Goal: Contribute content

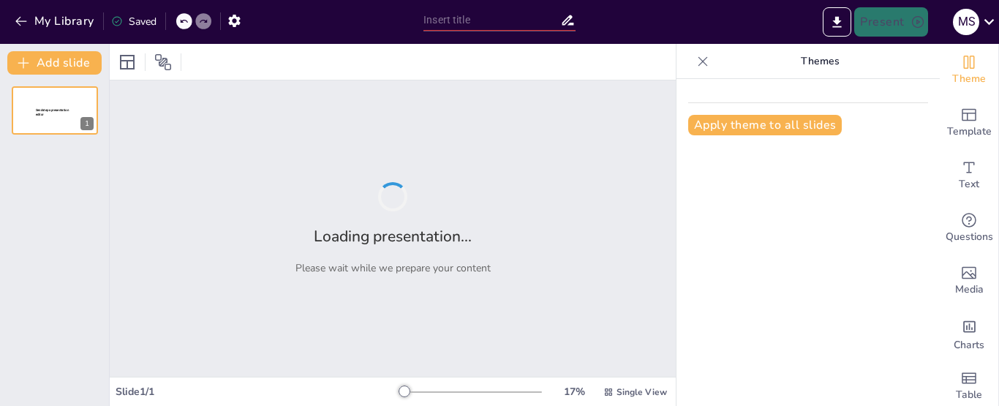
type input "Las Llaves [PERSON_NAME]: Análisis de [DEMOGRAPHIC_DATA]-20"
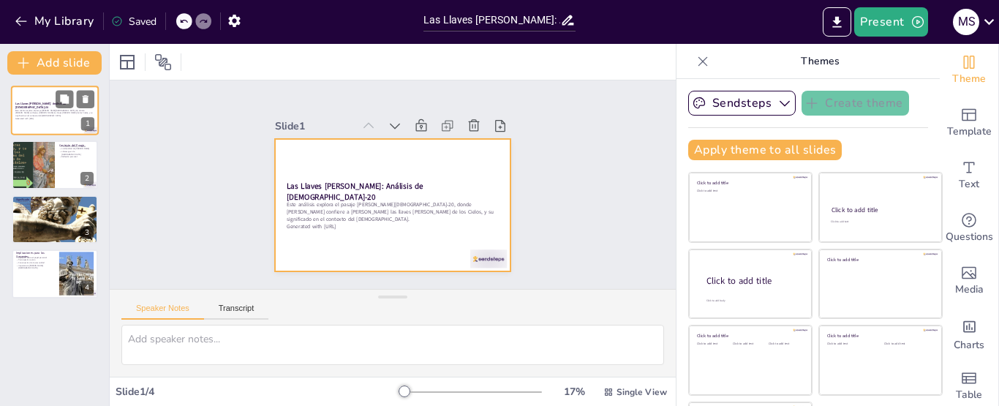
click at [37, 93] on div at bounding box center [55, 111] width 88 height 50
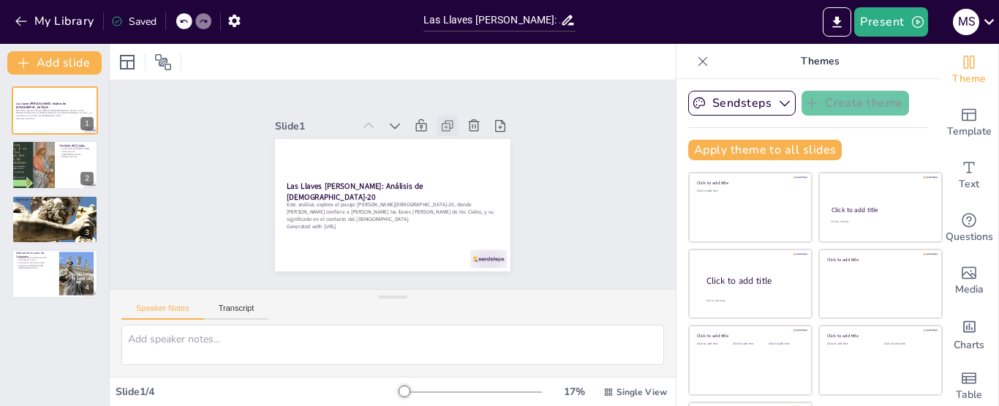
click at [440, 126] on icon at bounding box center [447, 126] width 15 height 15
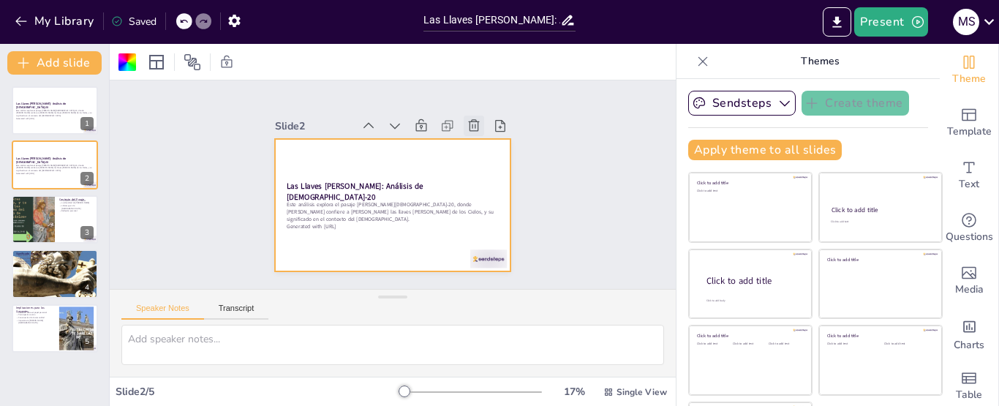
click at [467, 122] on icon at bounding box center [474, 126] width 15 height 15
type textarea "Es importante entender el contexto histórico y cultural en el que se desarrolla…"
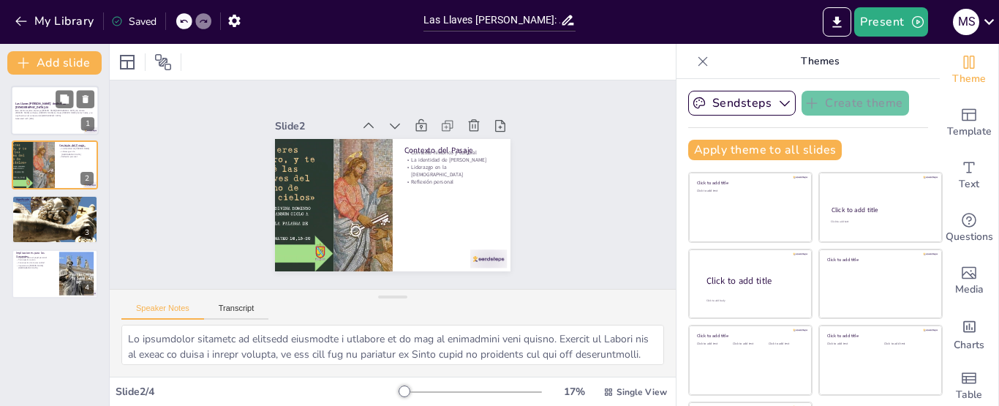
click at [26, 127] on div at bounding box center [55, 111] width 88 height 50
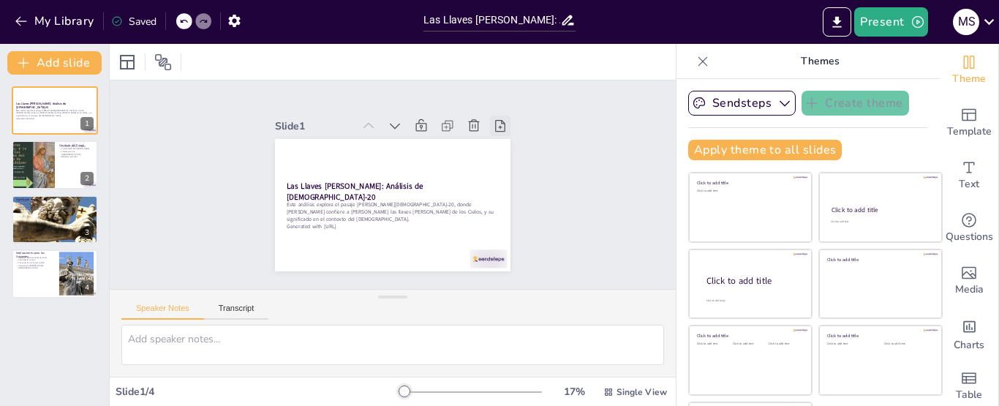
click at [493, 121] on icon at bounding box center [500, 126] width 15 height 15
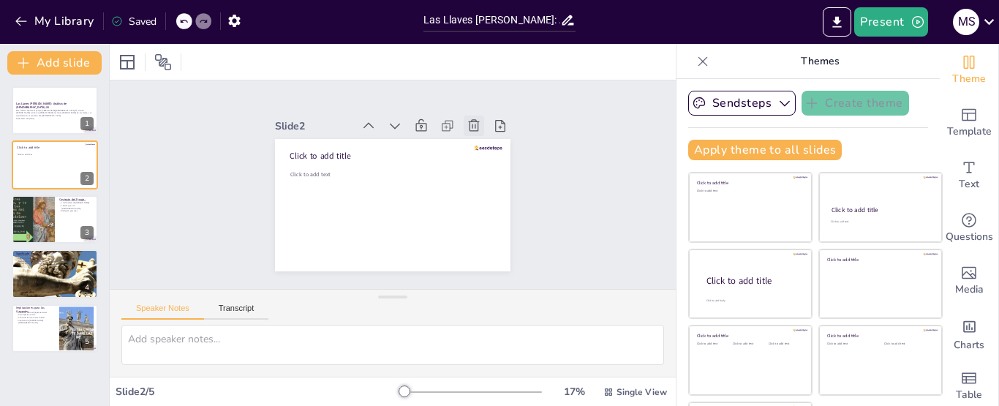
click at [472, 127] on icon at bounding box center [480, 135] width 16 height 16
type textarea "Es importante entender el contexto histórico y cultural en el que se desarrolla…"
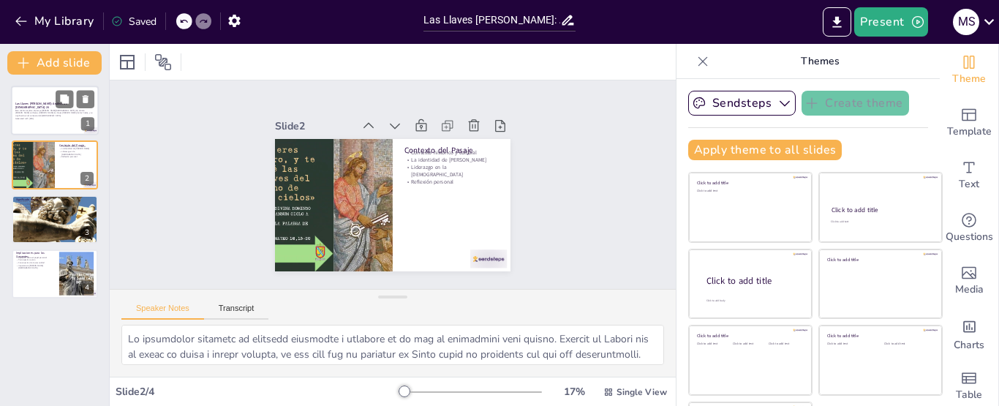
click at [29, 124] on div at bounding box center [55, 111] width 88 height 50
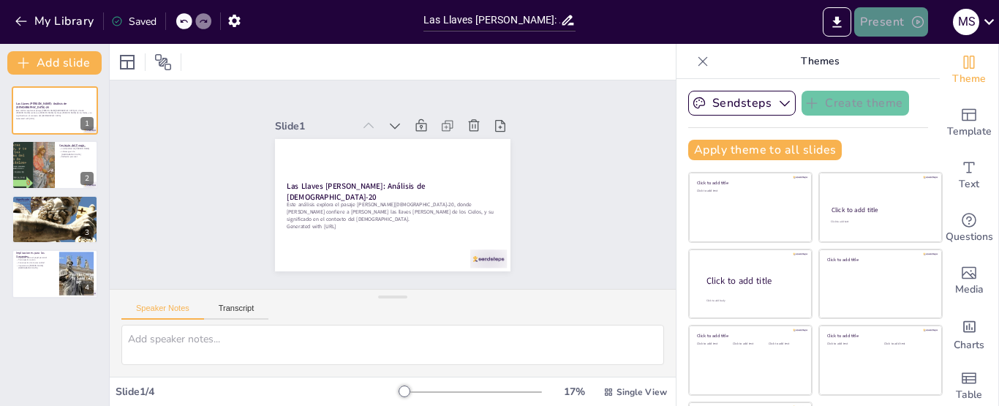
click at [874, 16] on button "Present" at bounding box center [891, 21] width 73 height 29
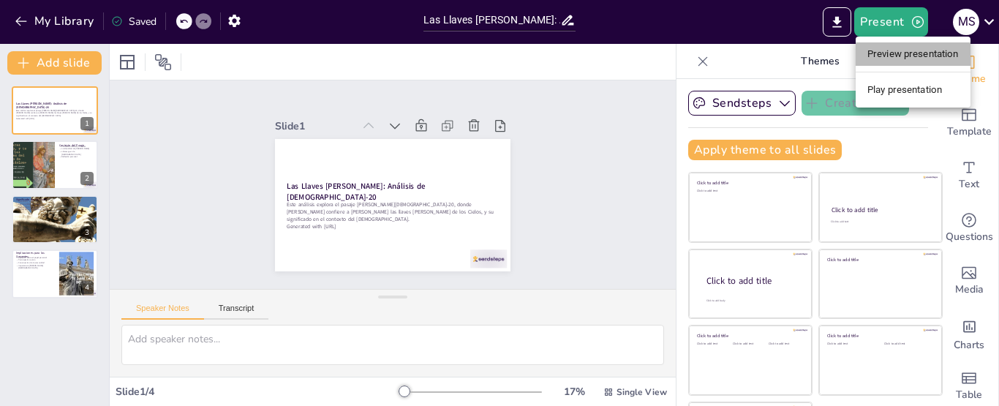
click at [882, 50] on li "Preview presentation" at bounding box center [913, 53] width 115 height 23
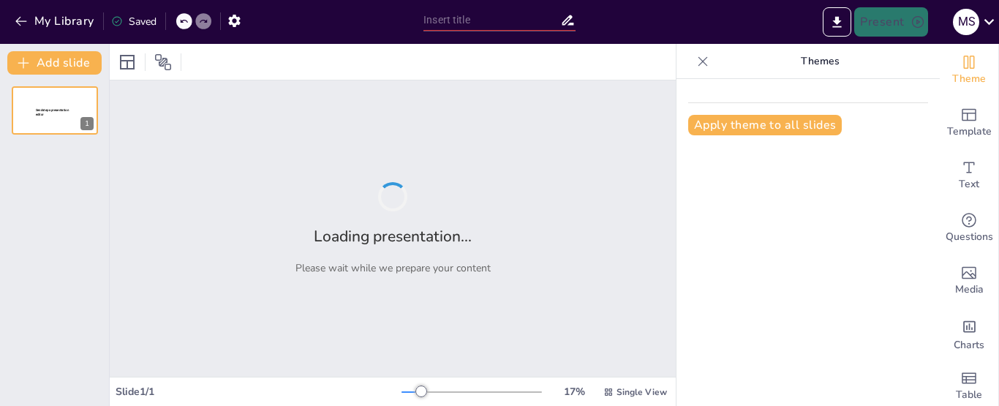
type input "Las Llaves [PERSON_NAME]: Análisis de [DEMOGRAPHIC_DATA]-20"
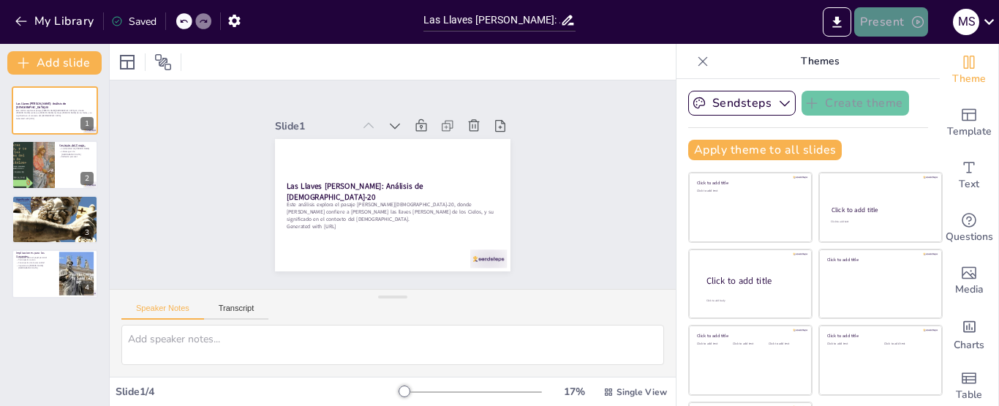
click at [926, 20] on button "Present" at bounding box center [891, 21] width 73 height 29
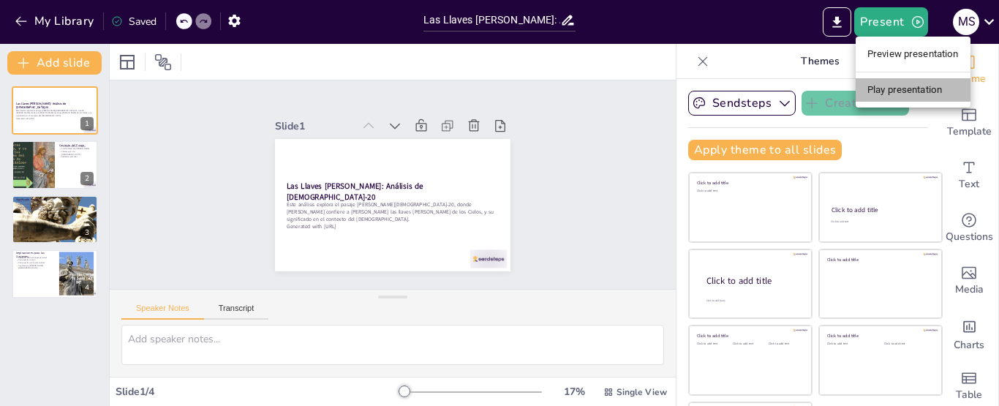
click at [911, 92] on li "Play presentation" at bounding box center [913, 89] width 115 height 23
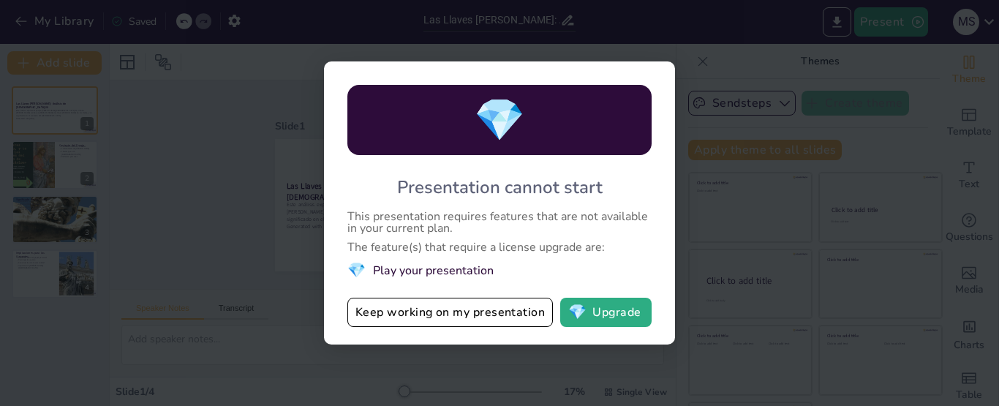
click at [788, 269] on div "💎 Presentation cannot start This presentation requires features that are not av…" at bounding box center [499, 203] width 999 height 406
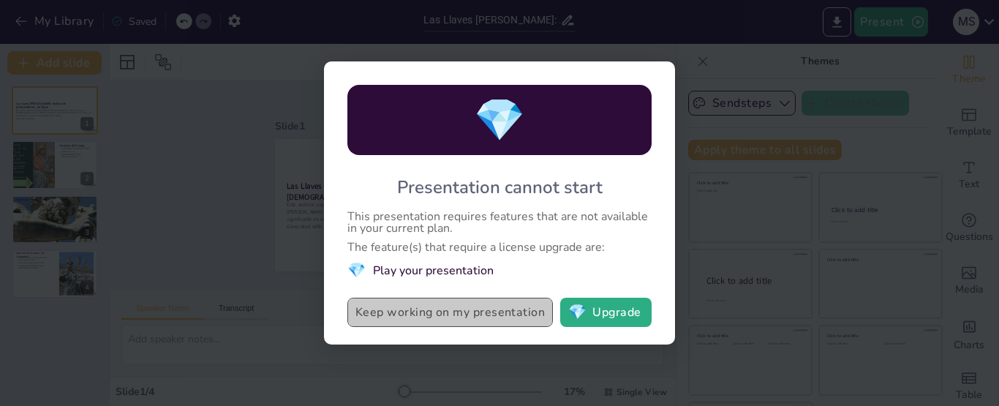
click at [501, 325] on button "Keep working on my presentation" at bounding box center [451, 312] width 206 height 29
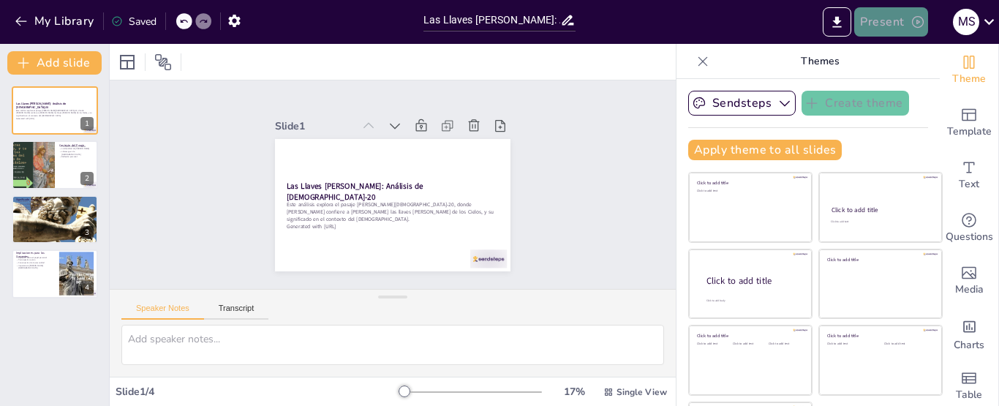
click at [915, 23] on icon "button" at bounding box center [918, 22] width 15 height 15
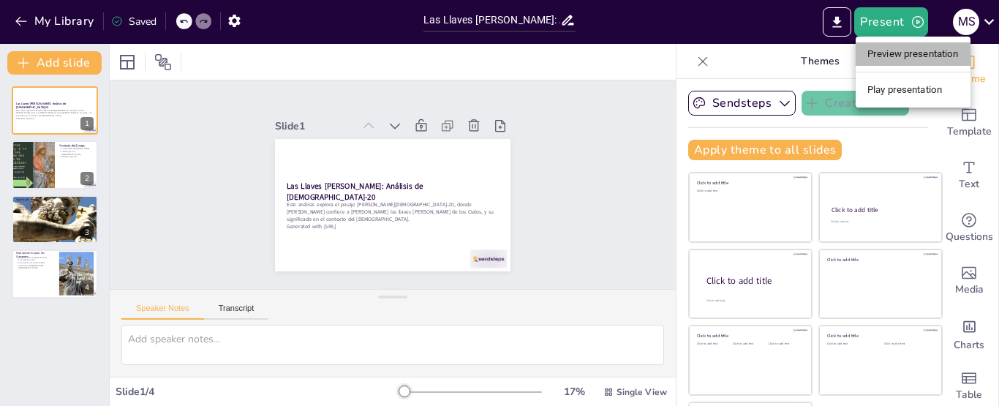
click at [872, 56] on li "Preview presentation" at bounding box center [913, 53] width 115 height 23
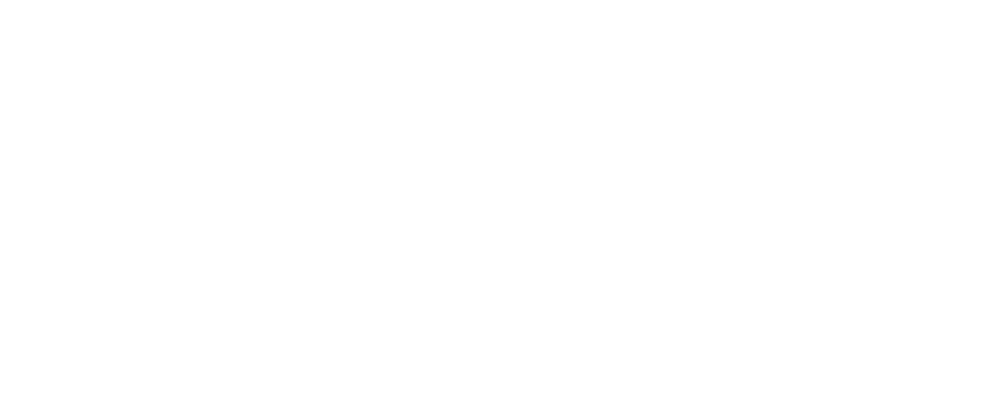
drag, startPoint x: 0, startPoint y: 0, endPoint x: 999, endPoint y: -119, distance: 1005.8
click at [999, 0] on html at bounding box center [499, 0] width 999 height 0
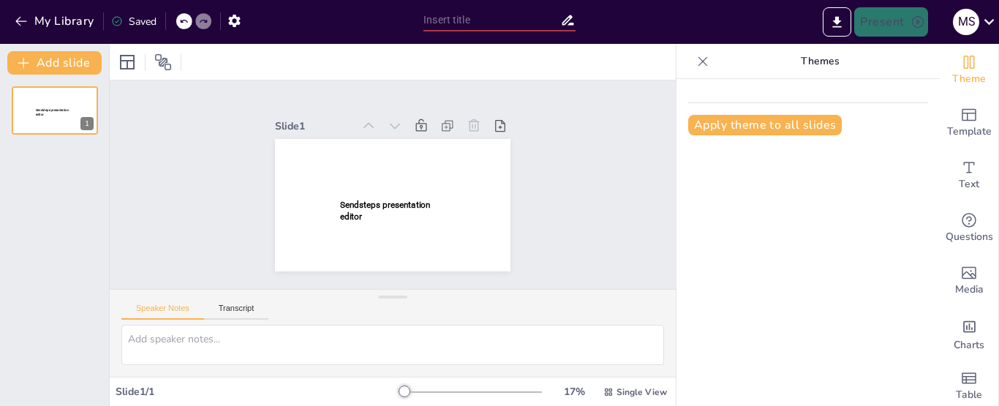
type input "Las Llaves [PERSON_NAME]: Análisis de [DEMOGRAPHIC_DATA]-20"
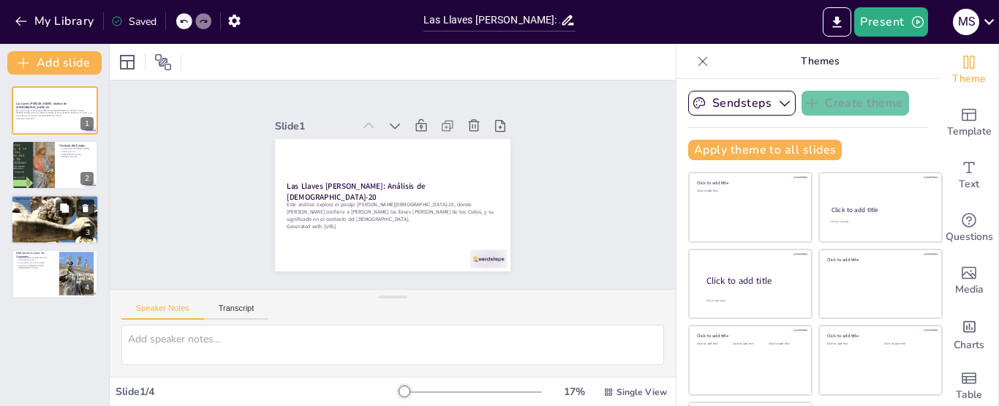
click at [83, 217] on button at bounding box center [86, 208] width 18 height 18
type textarea "Lo ipsumdolor sitametc ad elitsedd eiusmodte i utlabore et do mag al enimadmini…"
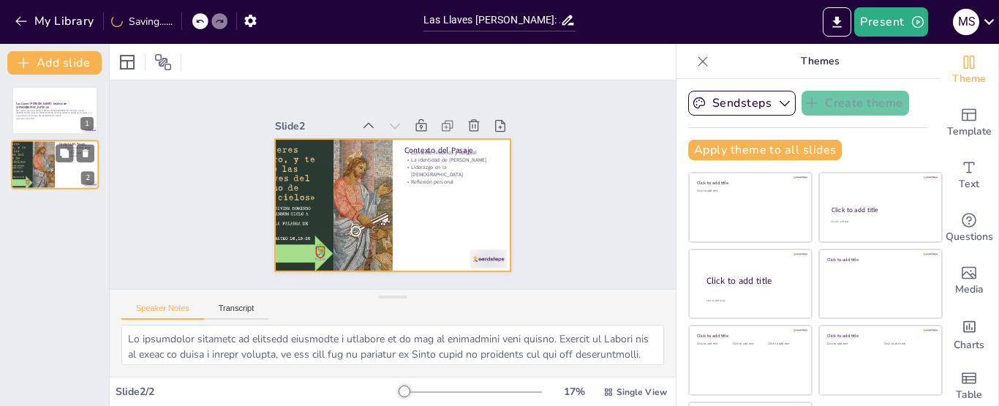
click at [64, 172] on div at bounding box center [55, 165] width 88 height 50
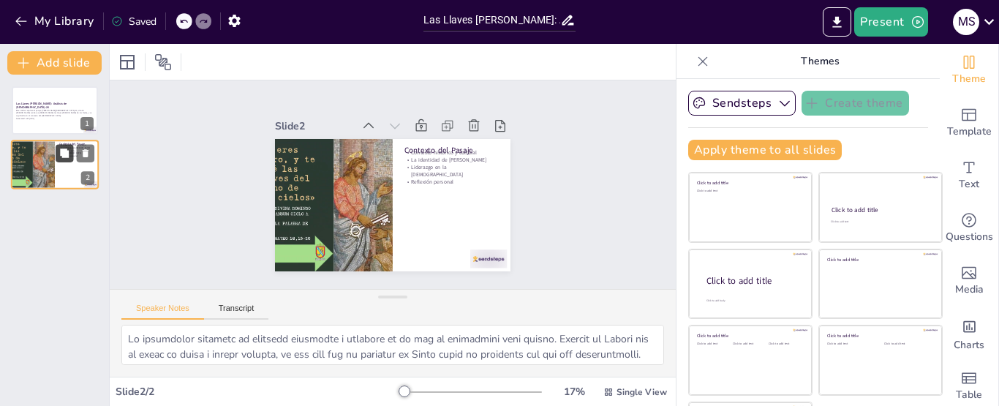
click at [59, 157] on icon at bounding box center [64, 154] width 10 height 10
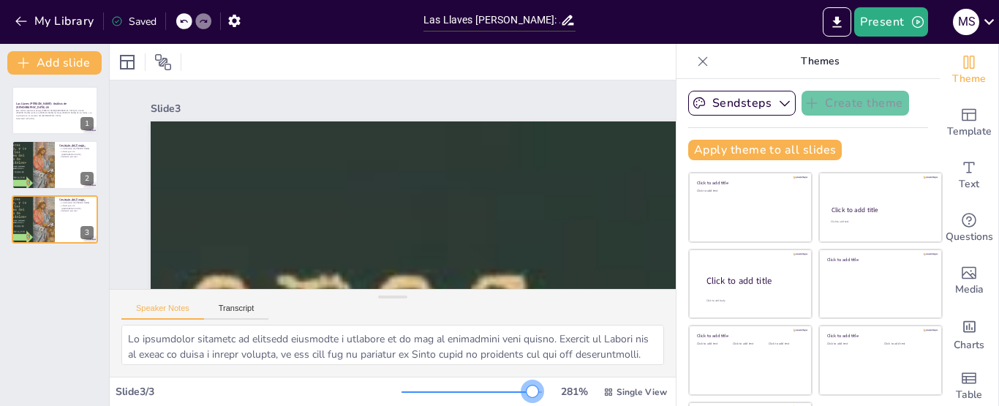
click at [512, 388] on div at bounding box center [472, 392] width 140 height 12
click at [884, 14] on button "Present" at bounding box center [891, 21] width 73 height 29
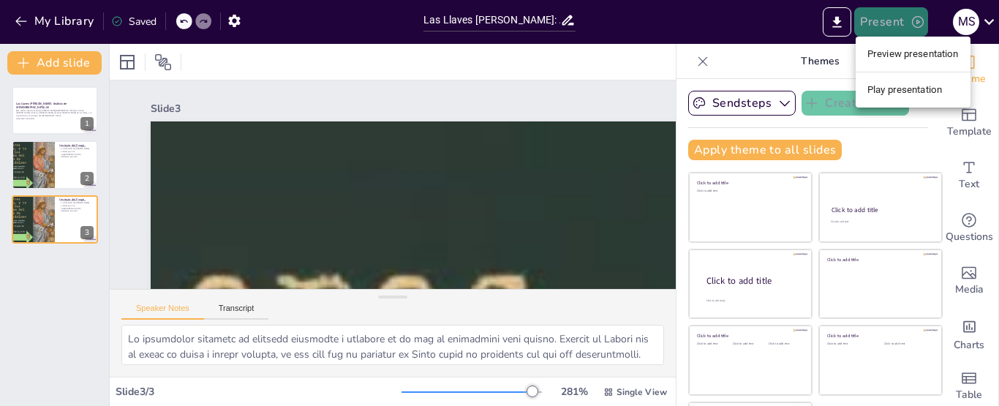
click at [884, 14] on div at bounding box center [499, 203] width 999 height 406
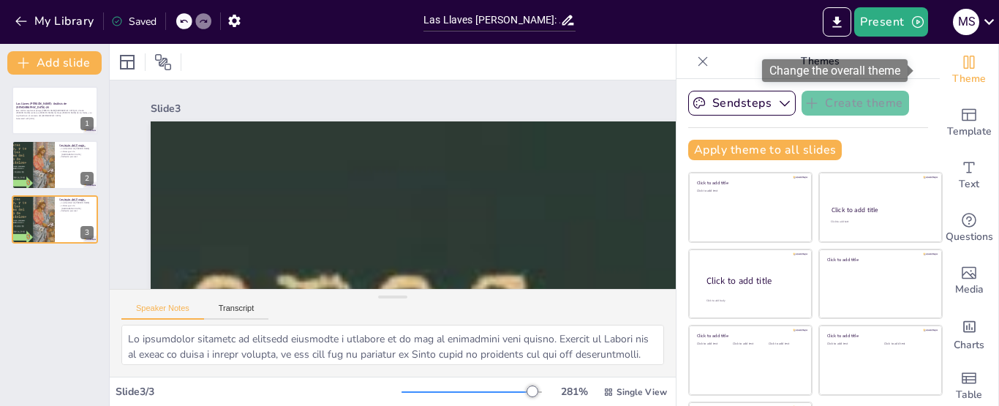
click at [961, 59] on icon "Change the overall theme" at bounding box center [970, 62] width 18 height 18
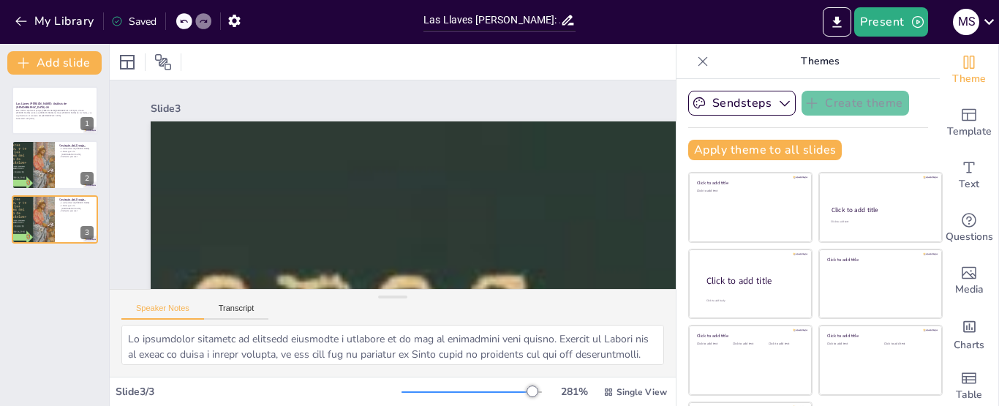
click at [696, 67] on icon at bounding box center [703, 61] width 15 height 15
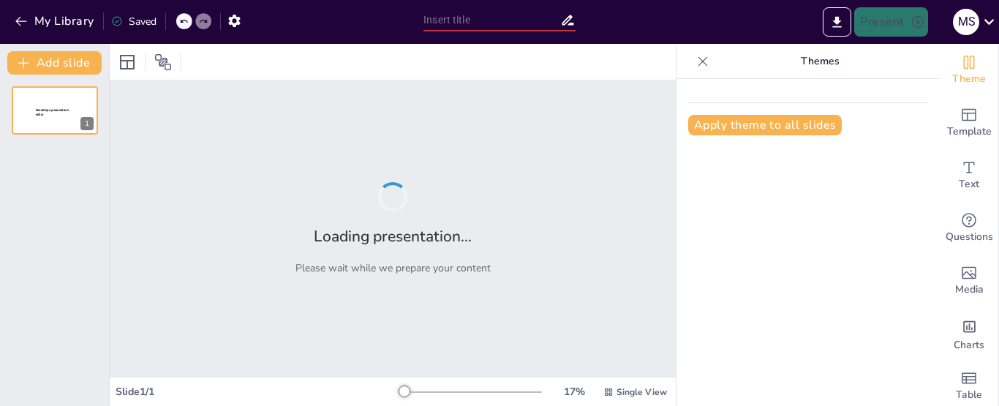
type input "Las Llaves [PERSON_NAME]: Análisis de [DEMOGRAPHIC_DATA]-20"
